Goal: Task Accomplishment & Management: Manage account settings

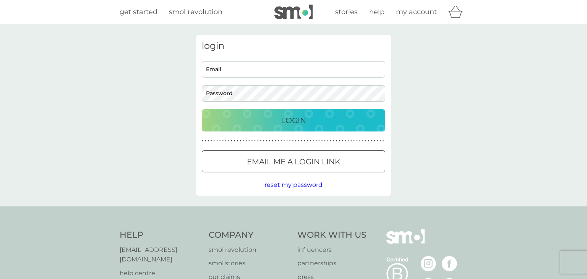
type input "[EMAIL_ADDRESS][DOMAIN_NAME]"
click at [287, 120] on p "Login" at bounding box center [293, 120] width 25 height 12
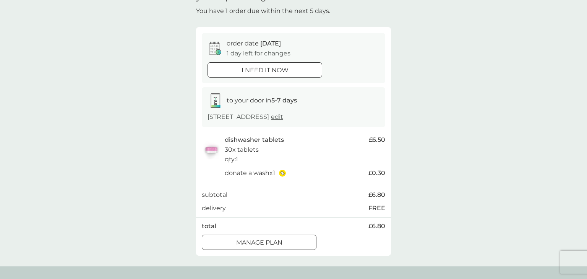
scroll to position [57, 0]
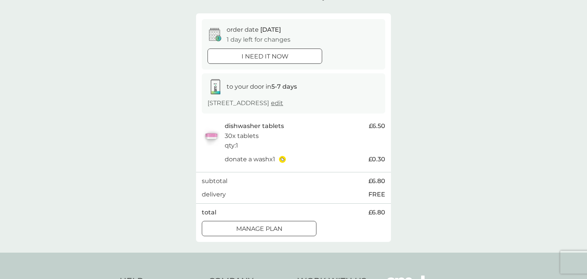
click at [261, 55] on div at bounding box center [265, 56] width 28 height 8
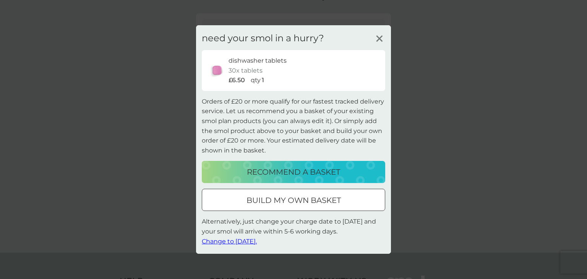
click at [238, 241] on span "Change to tomorrow." at bounding box center [229, 240] width 55 height 7
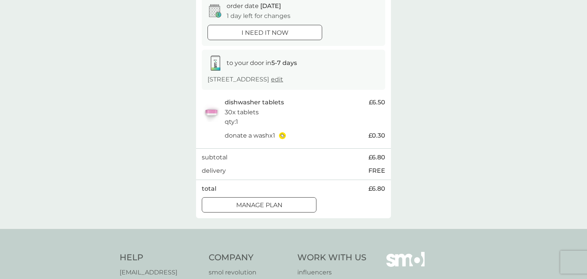
scroll to position [91, 0]
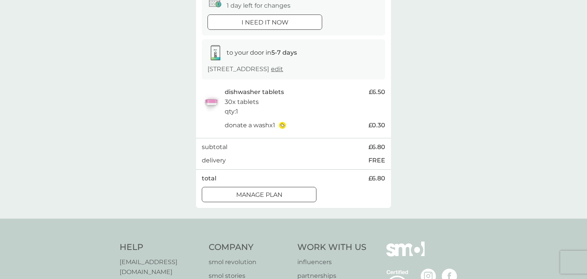
click at [269, 195] on div at bounding box center [259, 195] width 28 height 8
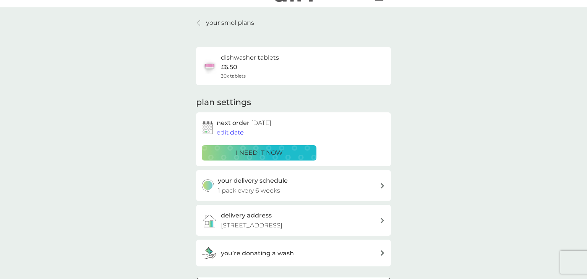
scroll to position [27, 0]
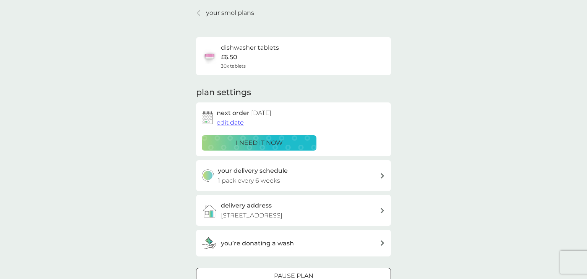
click at [383, 177] on icon at bounding box center [383, 175] width 4 height 5
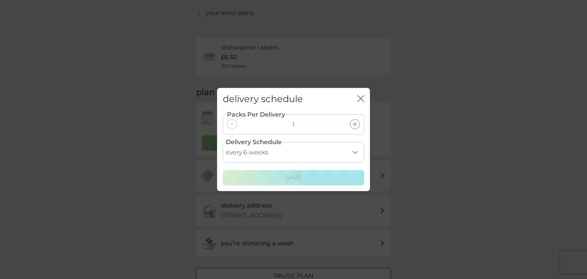
click at [356, 153] on select "every 1 week every 2 weeks every 3 weeks every 4 weeks every 5 weeks every 6 we…" at bounding box center [293, 152] width 141 height 20
select select "35"
click at [223, 142] on select "every 1 week every 2 weeks every 3 weeks every 4 weeks every 5 weeks every 6 we…" at bounding box center [293, 152] width 141 height 20
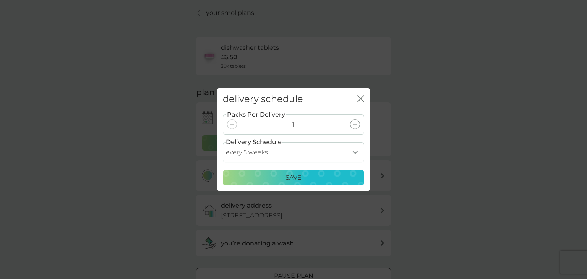
click at [291, 177] on p "Save" at bounding box center [293, 178] width 16 height 10
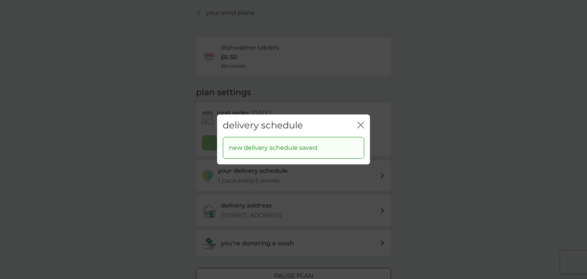
click at [362, 125] on icon "close" at bounding box center [360, 125] width 7 height 7
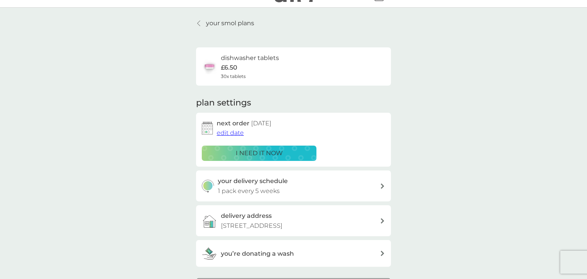
scroll to position [7, 0]
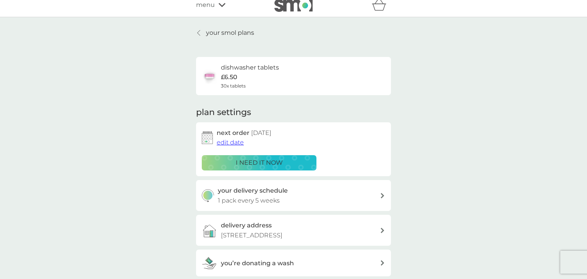
click at [211, 32] on p "your smol plans" at bounding box center [230, 33] width 48 height 10
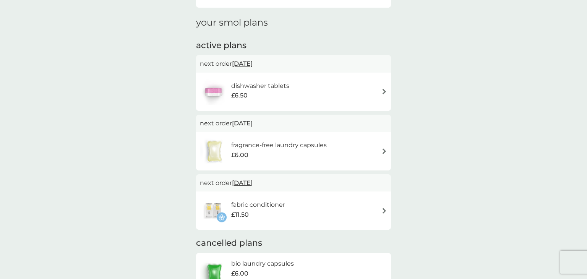
scroll to position [108, 0]
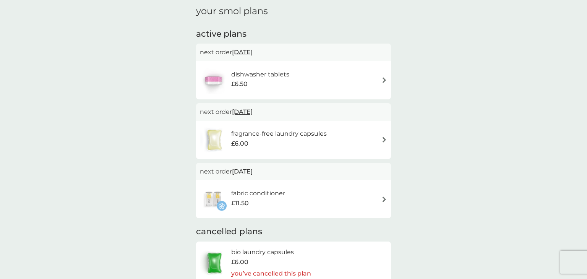
click at [295, 135] on h6 "fragrance-free laundry capsules" at bounding box center [279, 134] width 96 height 10
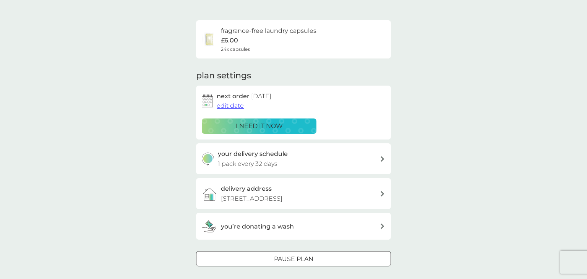
scroll to position [42, 0]
click at [229, 108] on span "edit date" at bounding box center [230, 106] width 27 height 7
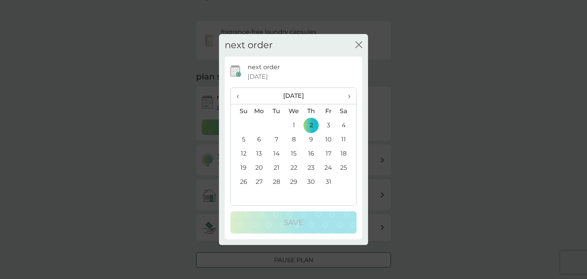
click at [312, 141] on td "9" at bounding box center [311, 140] width 17 height 14
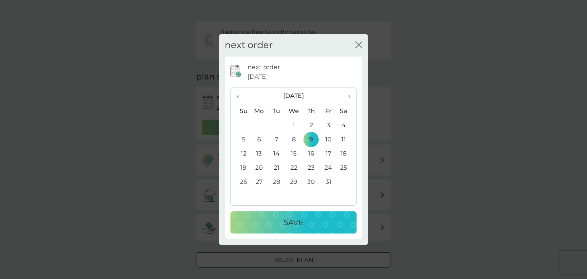
click at [307, 222] on div "Save" at bounding box center [293, 222] width 111 height 12
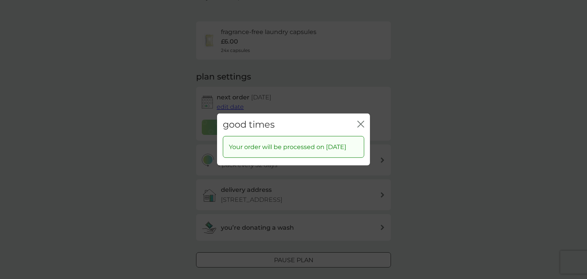
click at [360, 121] on icon "close" at bounding box center [359, 124] width 3 height 6
